Goal: Task Accomplishment & Management: Manage account settings

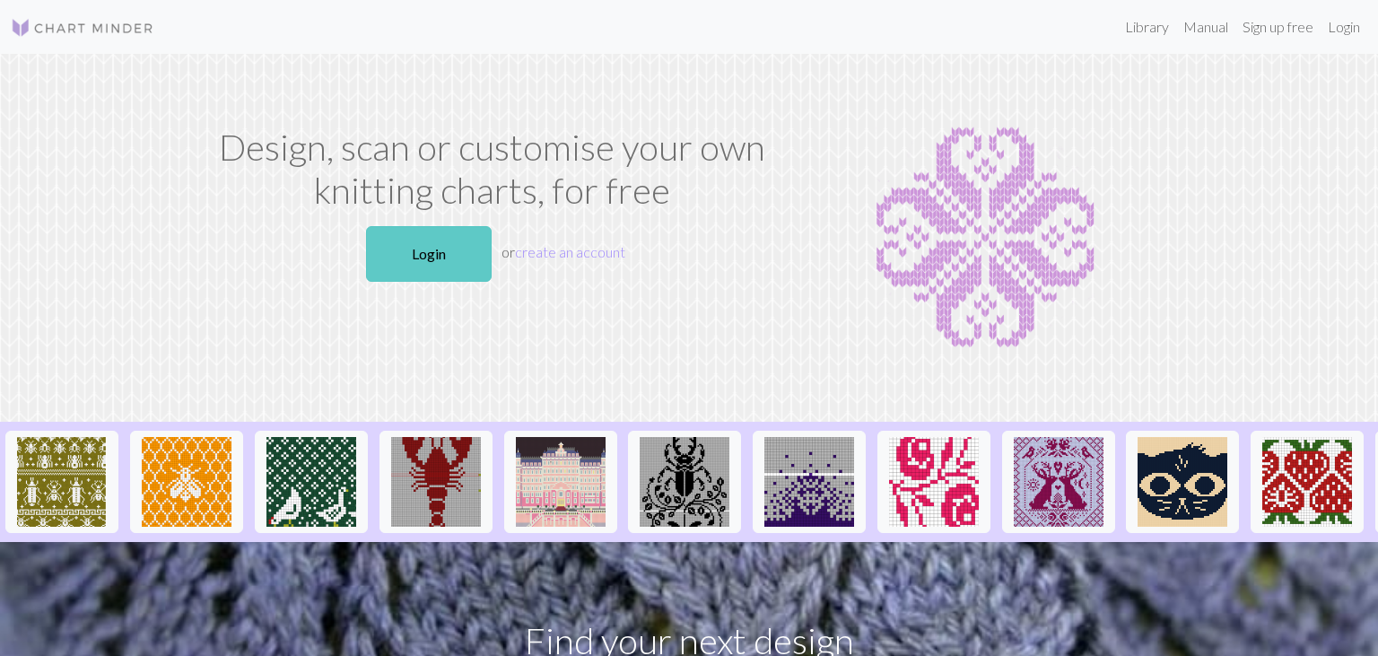
click at [423, 252] on link "Login" at bounding box center [429, 254] width 126 height 56
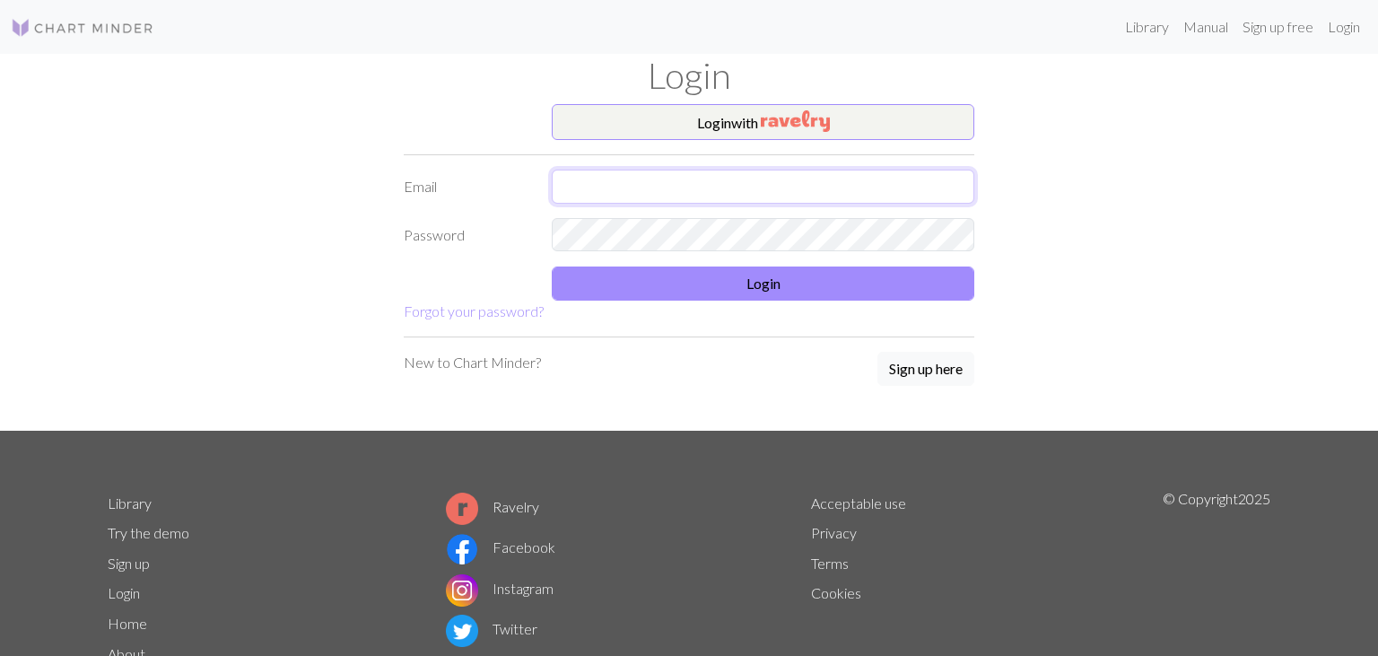
click at [602, 184] on input "text" at bounding box center [763, 187] width 423 height 34
type input "[EMAIL_ADDRESS][DOMAIN_NAME]"
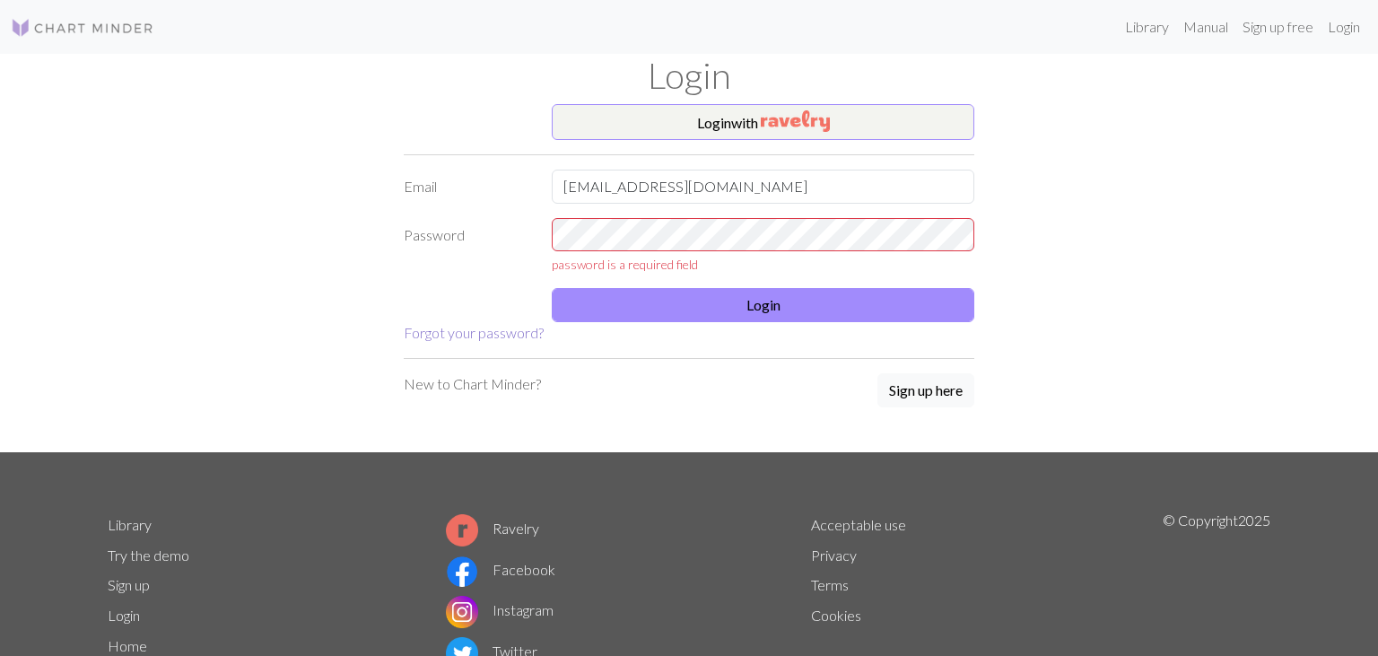
click at [501, 332] on link "Forgot your password?" at bounding box center [474, 332] width 140 height 17
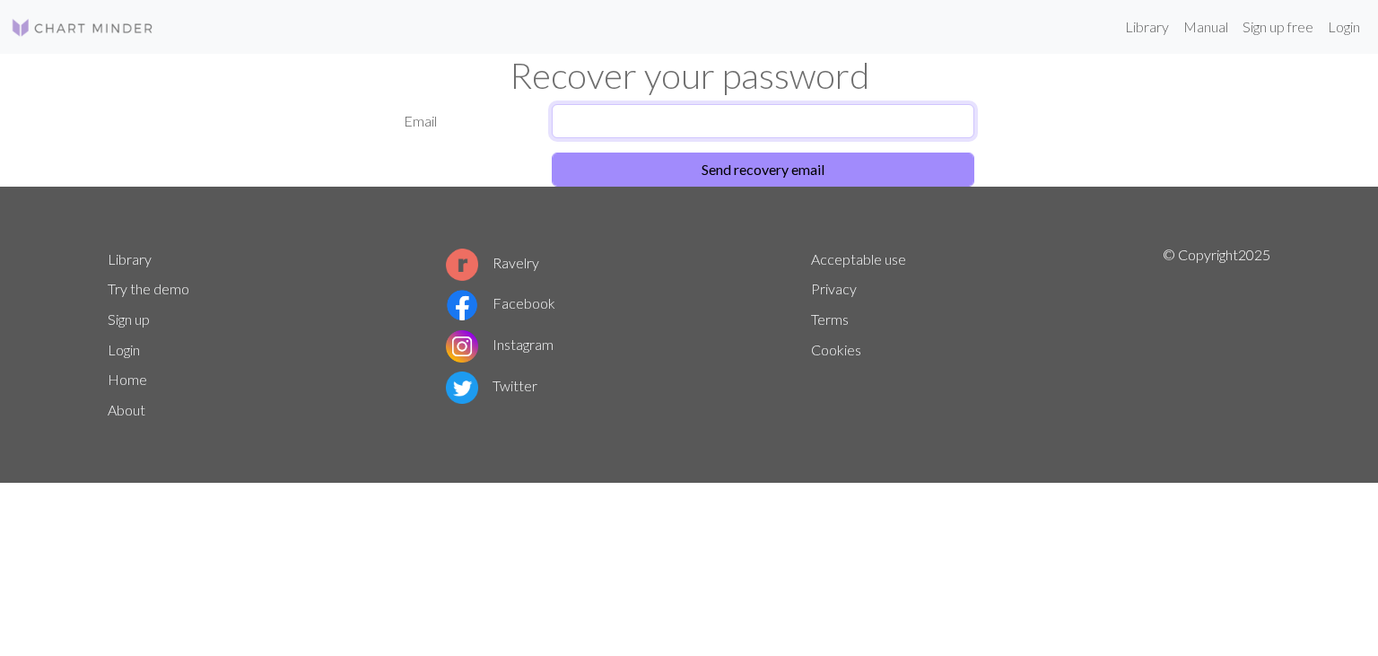
click at [692, 118] on input "text" at bounding box center [763, 121] width 423 height 34
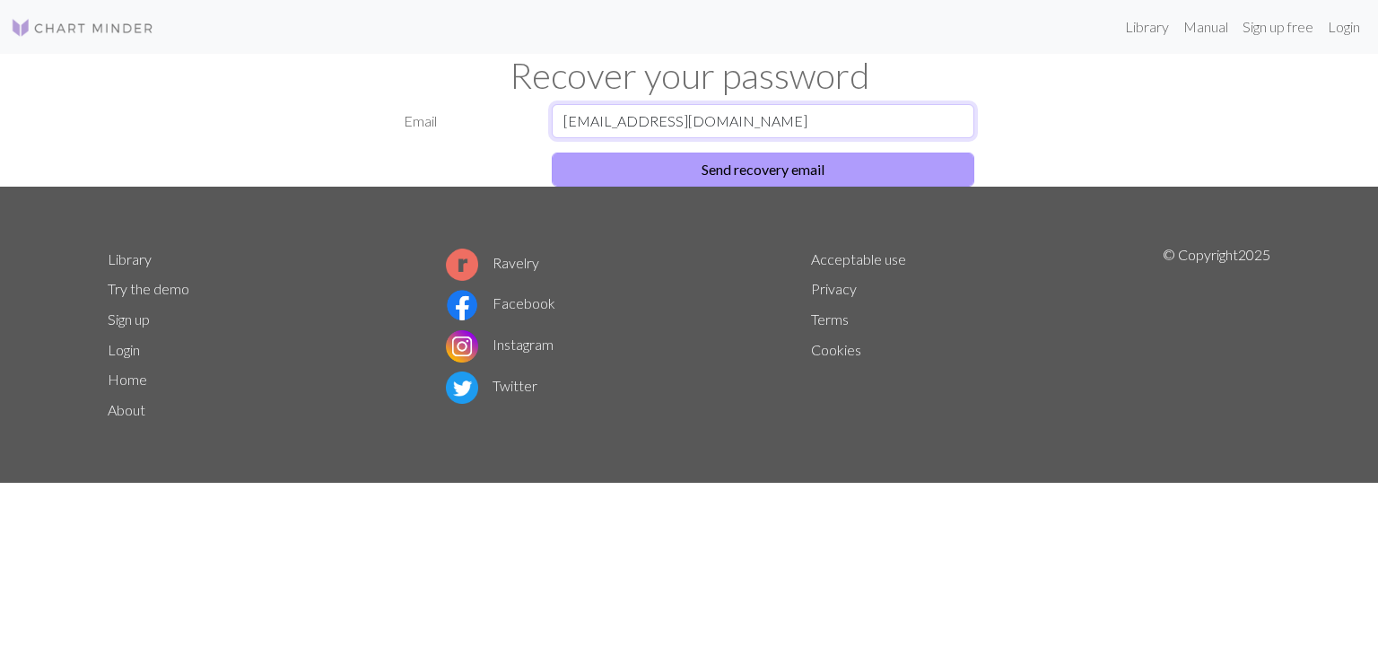
type input "[EMAIL_ADDRESS][DOMAIN_NAME]"
click at [693, 170] on button "Send recovery email" at bounding box center [763, 170] width 423 height 34
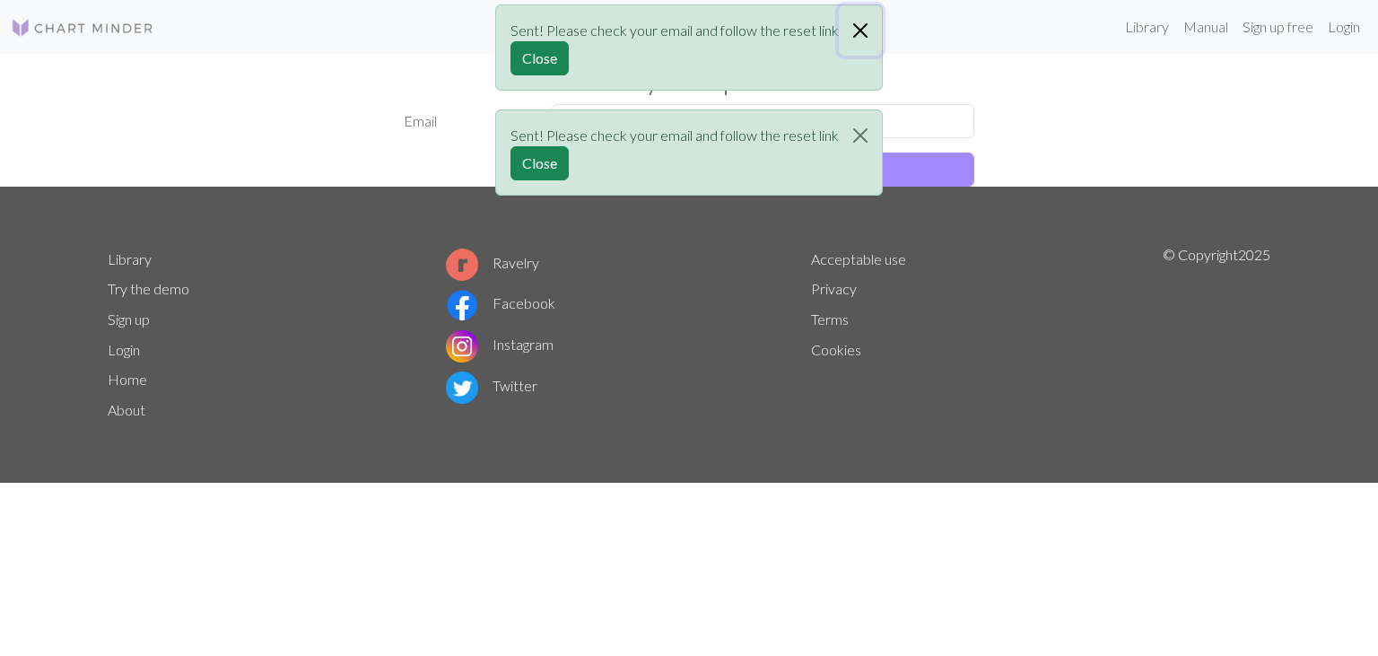
drag, startPoint x: 860, startPoint y: 27, endPoint x: 859, endPoint y: 36, distance: 9.0
click at [860, 28] on button "Close" at bounding box center [860, 30] width 43 height 50
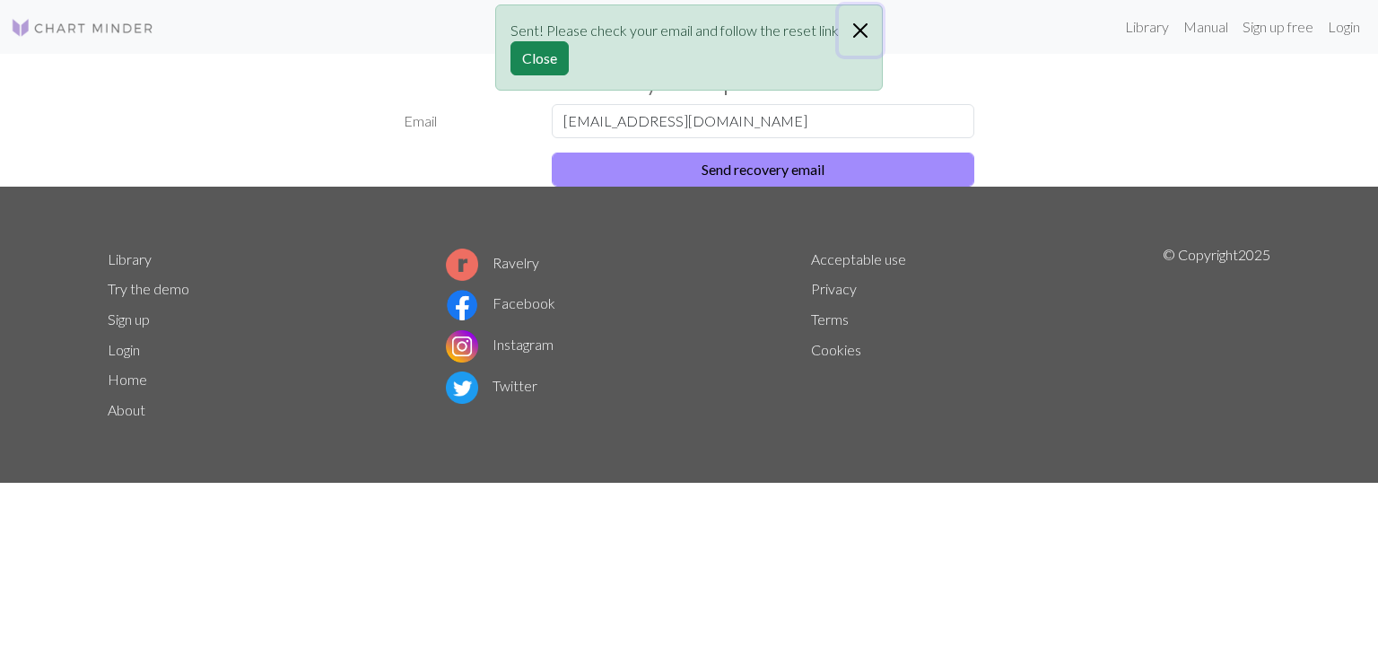
click at [860, 27] on button "Close" at bounding box center [860, 30] width 43 height 50
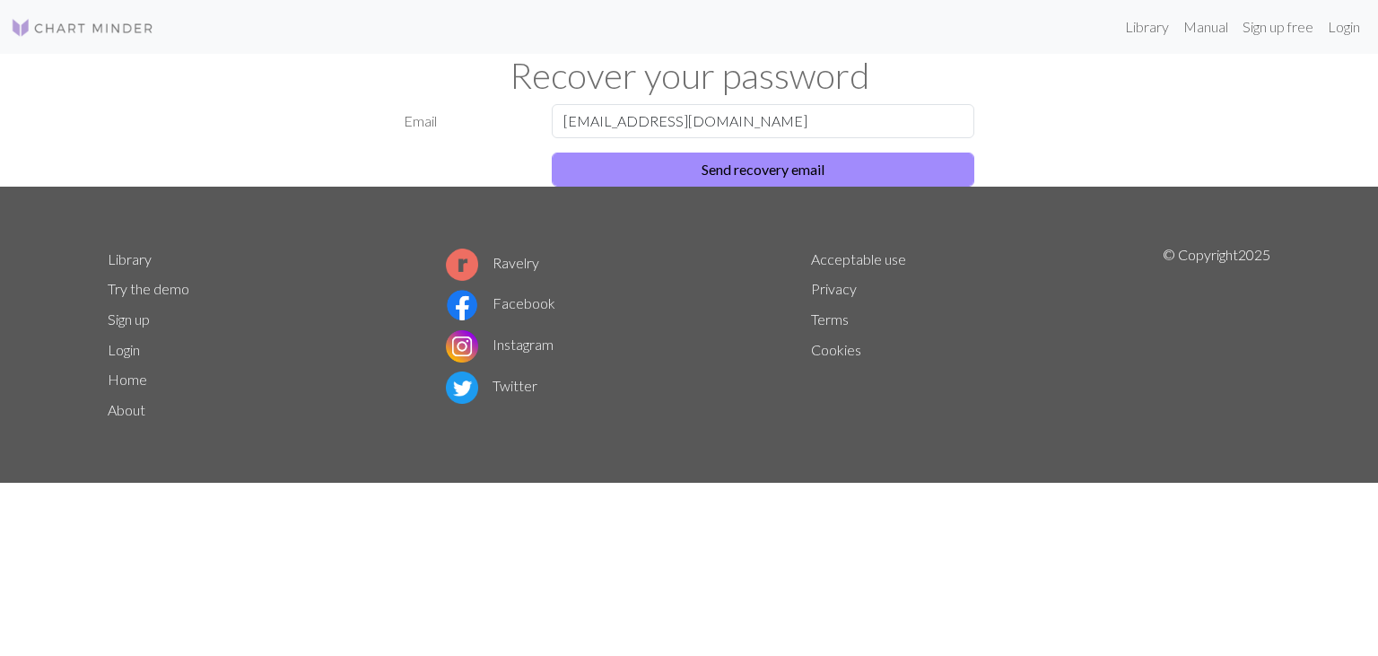
click at [860, 27] on button "Close" at bounding box center [860, 30] width 43 height 50
click at [824, 169] on button "Send recovery email" at bounding box center [763, 170] width 423 height 34
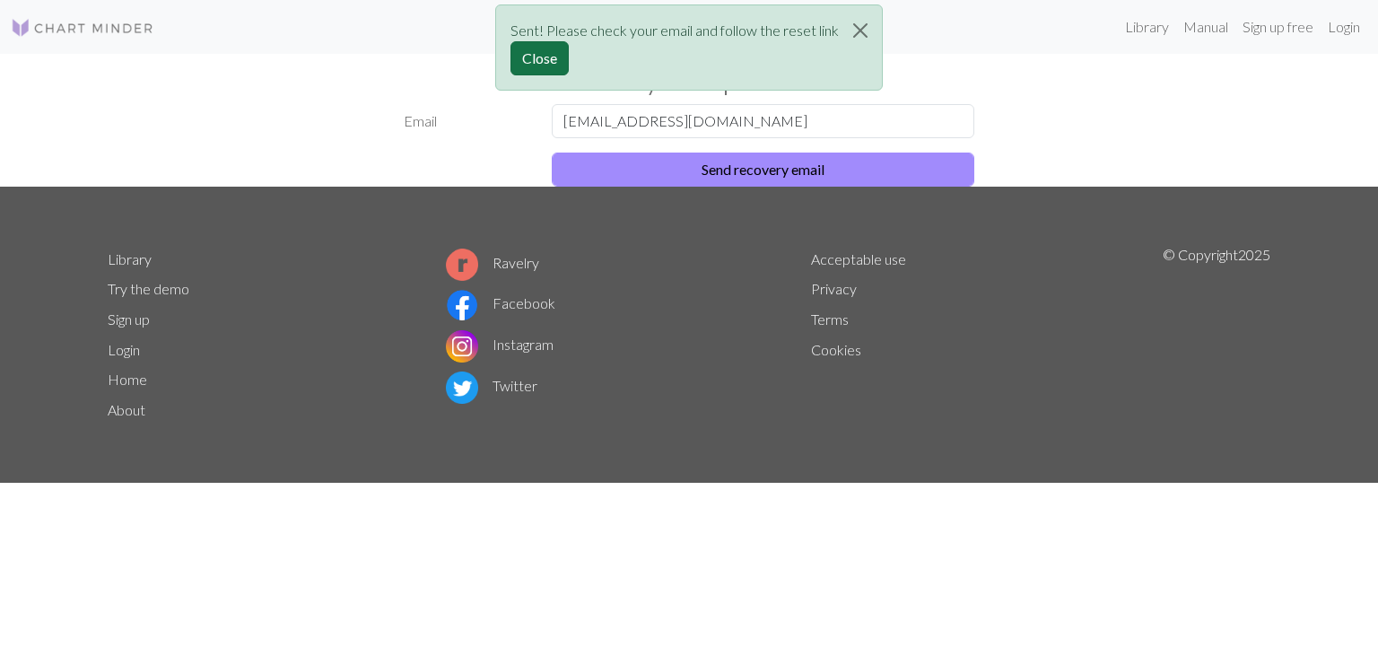
click at [533, 59] on button "Close" at bounding box center [539, 58] width 58 height 34
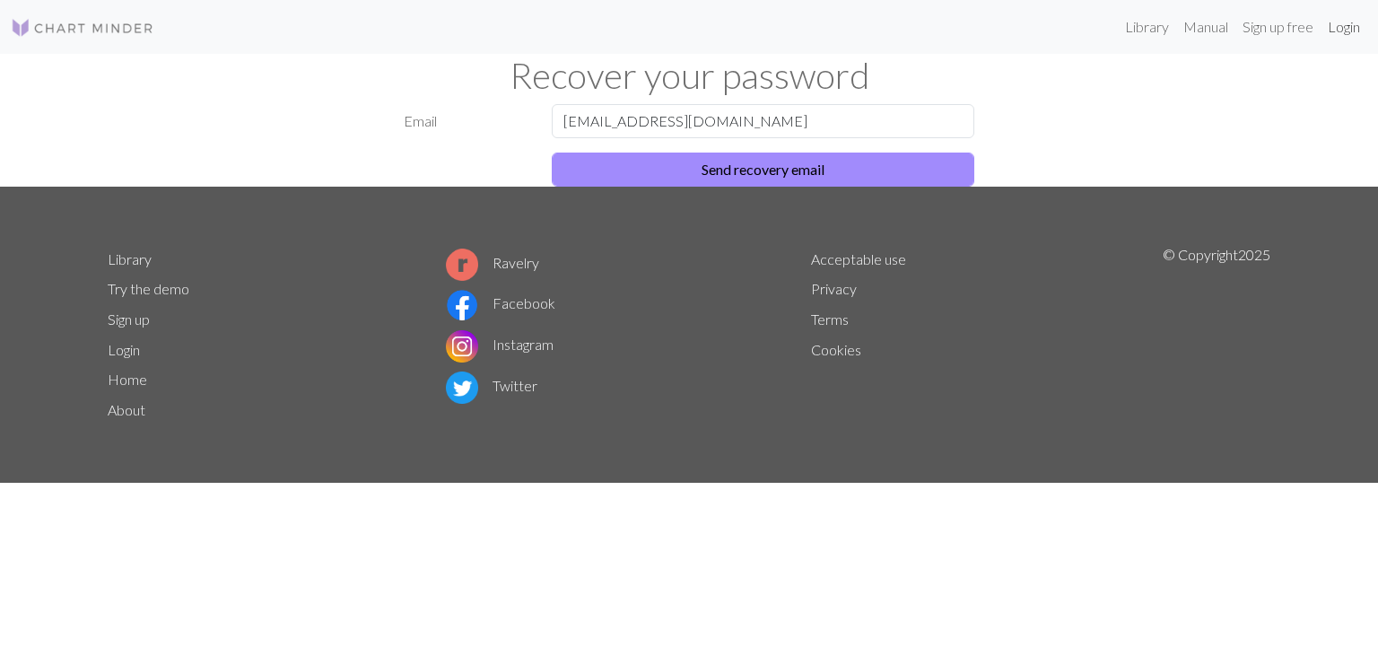
click at [1342, 23] on link "Login" at bounding box center [1344, 27] width 47 height 36
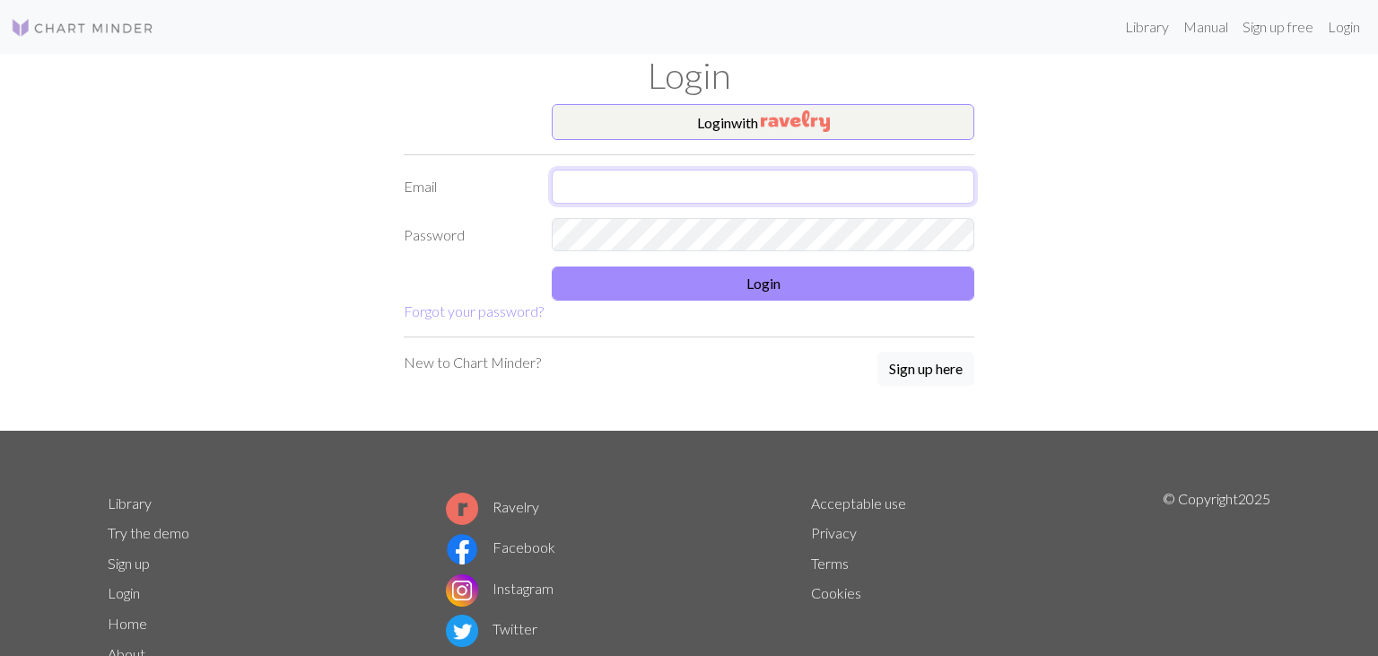
click at [859, 188] on input "text" at bounding box center [763, 187] width 423 height 34
type input "[EMAIL_ADDRESS][DOMAIN_NAME]"
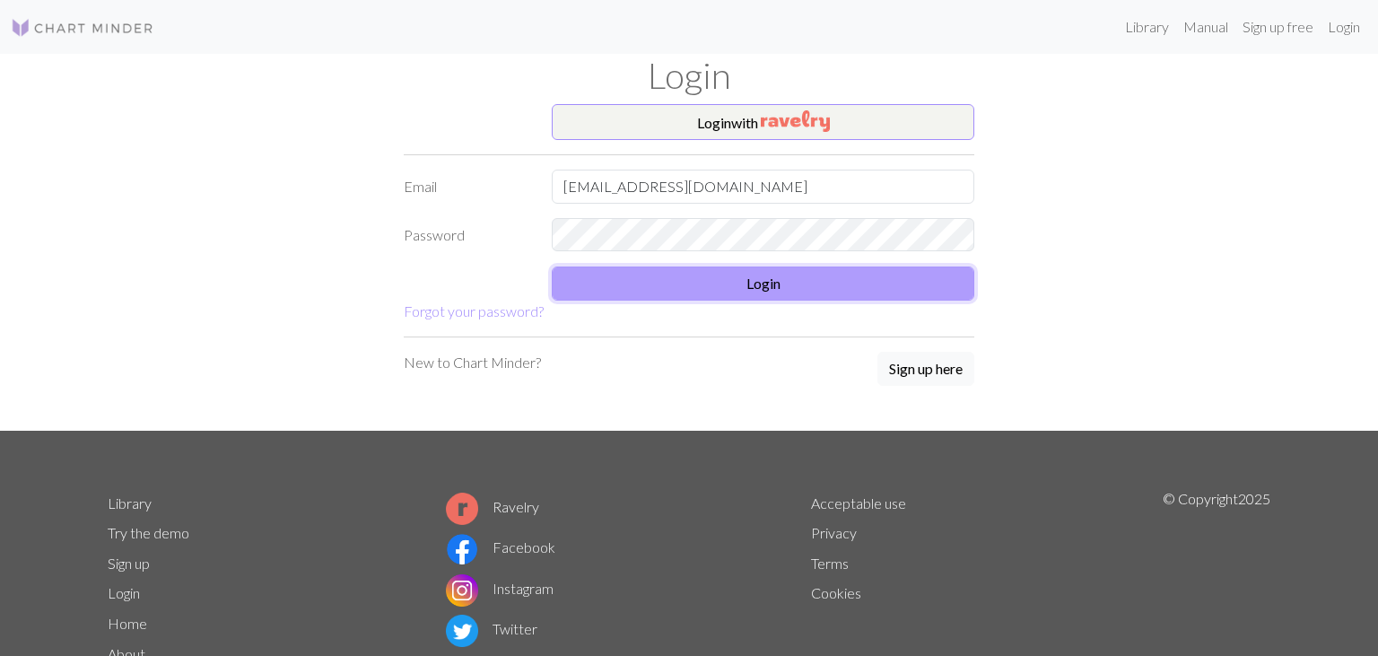
click at [744, 279] on button "Login" at bounding box center [763, 283] width 423 height 34
click at [720, 278] on button "Login" at bounding box center [763, 283] width 423 height 34
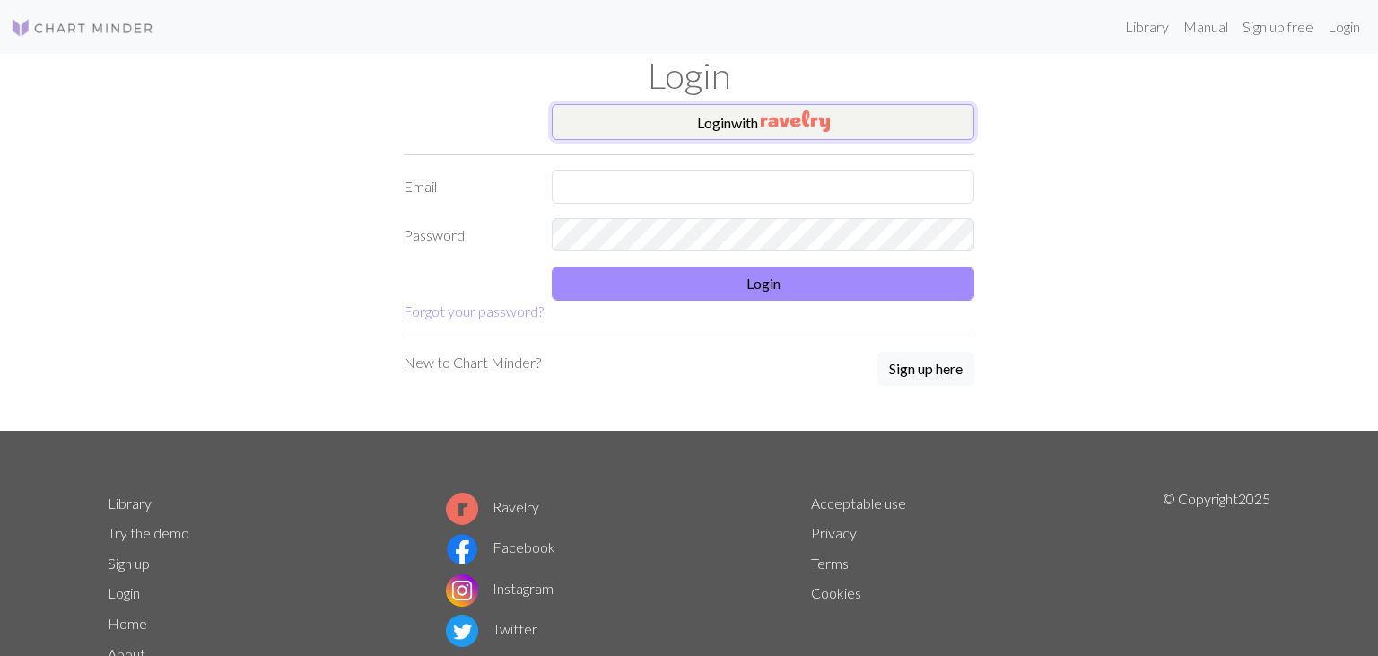
click at [723, 125] on button "Login with" at bounding box center [763, 122] width 423 height 36
